Goal: Task Accomplishment & Management: Manage account settings

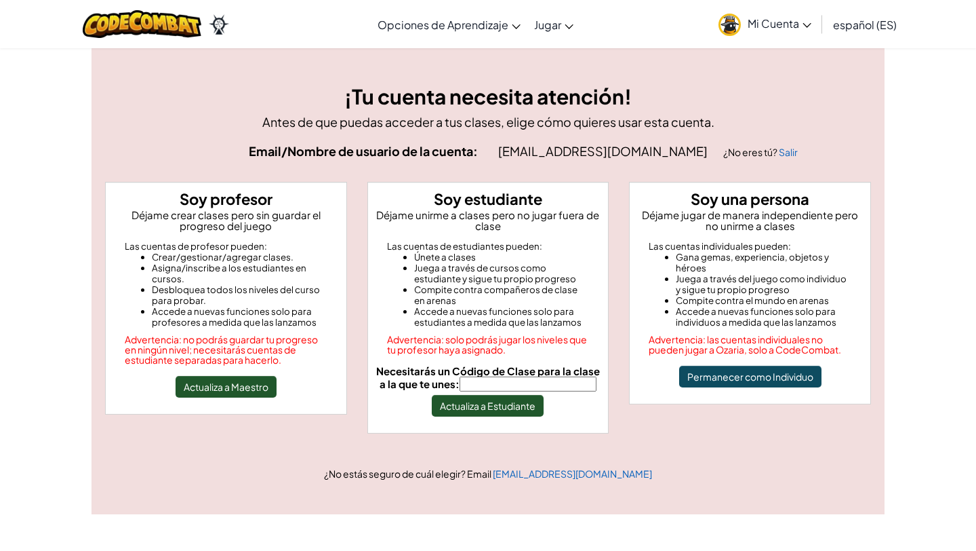
click at [476, 375] on span "Necesitarás un Código de Clase para la clase a la que te unes:" at bounding box center [488, 377] width 224 height 26
click at [476, 376] on input "Necesitarás un Código de Clase para la clase a la que te unes:" at bounding box center [528, 383] width 137 height 15
click at [481, 385] on input "Necesitarás un Código de Clase para la clase a la que te unes:" at bounding box center [528, 383] width 137 height 15
type input "SoupFindRoad"
click at [798, 24] on span "Mi Cuenta" at bounding box center [780, 23] width 64 height 14
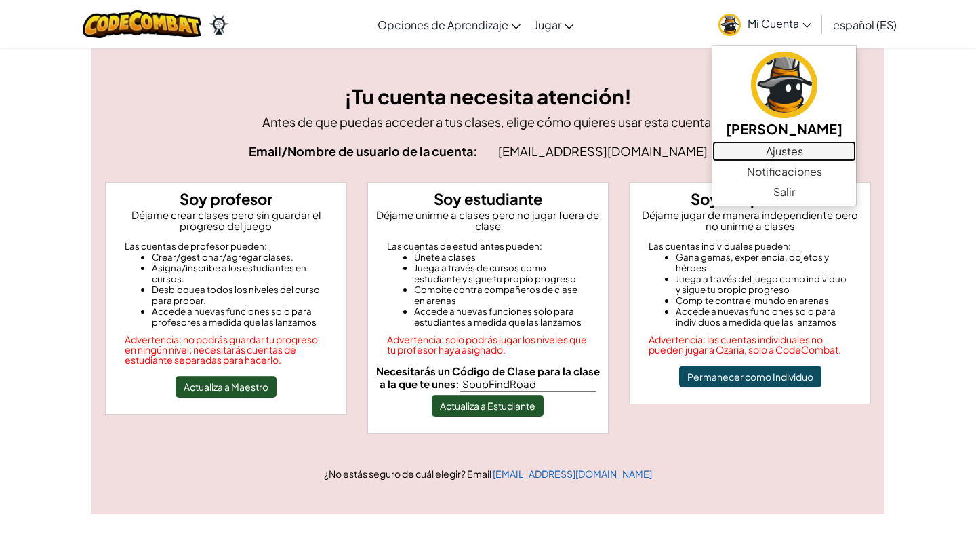
click at [781, 153] on link "Ajustes" at bounding box center [785, 151] width 144 height 20
